Goal: Task Accomplishment & Management: Complete application form

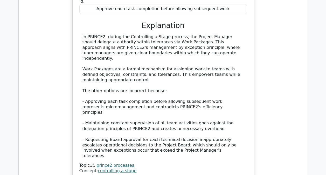
scroll to position [440, 0]
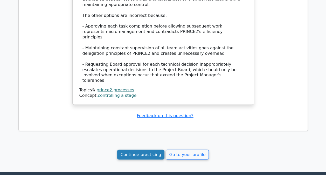
click at [145, 149] on link "Continue practicing" at bounding box center [140, 154] width 47 height 10
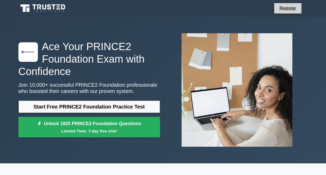
click at [295, 4] on li "Register" at bounding box center [287, 8] width 27 height 11
click at [294, 5] on link "Register" at bounding box center [287, 8] width 23 height 6
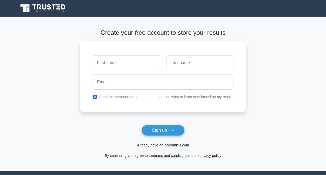
click at [171, 144] on link "Already have an account? Login" at bounding box center [163, 145] width 52 height 4
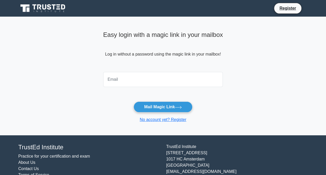
click at [115, 77] on input "email" at bounding box center [163, 79] width 120 height 15
type input "jack_peq@hotmail.com"
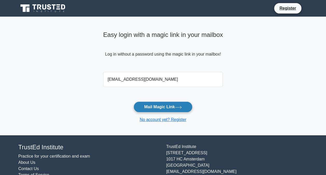
click at [172, 107] on button "Mail Magic Link" at bounding box center [162, 106] width 59 height 11
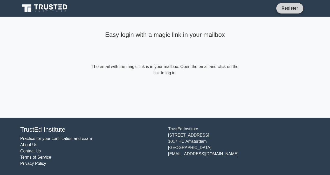
click at [282, 8] on link "Register" at bounding box center [289, 8] width 23 height 6
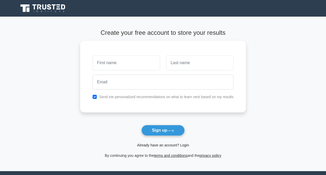
click at [157, 144] on link "Already have an account? Login" at bounding box center [163, 145] width 52 height 4
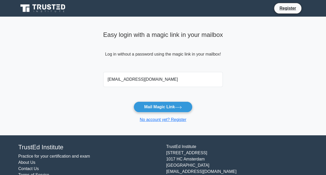
click at [143, 83] on input "[EMAIL_ADDRESS][DOMAIN_NAME]" at bounding box center [163, 79] width 120 height 15
click at [152, 80] on input "[EMAIL_ADDRESS][DOMAIN_NAME]" at bounding box center [163, 79] width 120 height 15
type input "[EMAIL_ADDRESS][DOMAIN_NAME]"
click at [230, 123] on main "Easy login with a magic link in your mailbox Log in without a password using th…" at bounding box center [163, 76] width 326 height 118
click at [146, 105] on button "Mail Magic Link" at bounding box center [162, 106] width 59 height 11
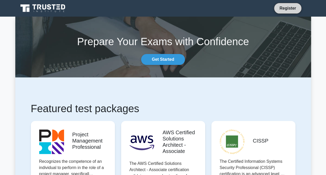
click at [283, 6] on link "Register" at bounding box center [287, 8] width 23 height 6
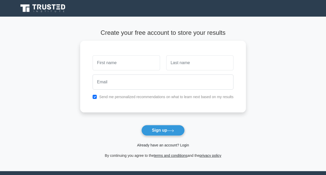
click at [156, 146] on link "Already have an account? Login" at bounding box center [163, 145] width 52 height 4
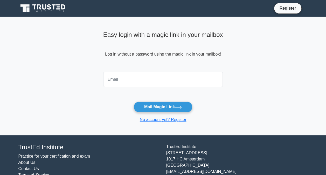
click at [131, 81] on input "email" at bounding box center [163, 79] width 120 height 15
type input "[EMAIL_ADDRESS][DOMAIN_NAME]"
click at [227, 107] on main "Easy login with a magic link in your mailbox Log in without a password using th…" at bounding box center [163, 76] width 326 height 118
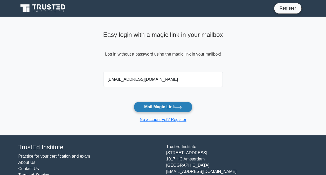
click at [159, 104] on button "Mail Magic Link" at bounding box center [162, 106] width 59 height 11
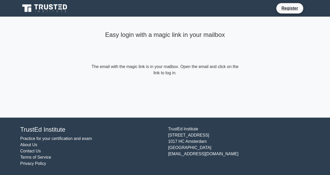
click at [273, 55] on main "Easy login with a magic link in your mailbox The email with the magic link is i…" at bounding box center [165, 67] width 330 height 101
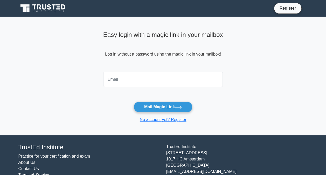
click at [134, 81] on input "email" at bounding box center [163, 79] width 120 height 15
type input "[EMAIL_ADDRESS][DOMAIN_NAME]"
click at [243, 102] on main "Easy login with a magic link in your mailbox Log in without a password using th…" at bounding box center [163, 76] width 326 height 118
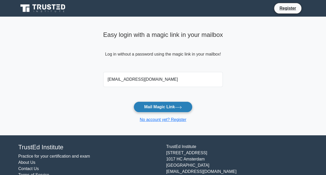
click at [164, 106] on button "Mail Magic Link" at bounding box center [162, 106] width 59 height 11
